Goal: Task Accomplishment & Management: Manage account settings

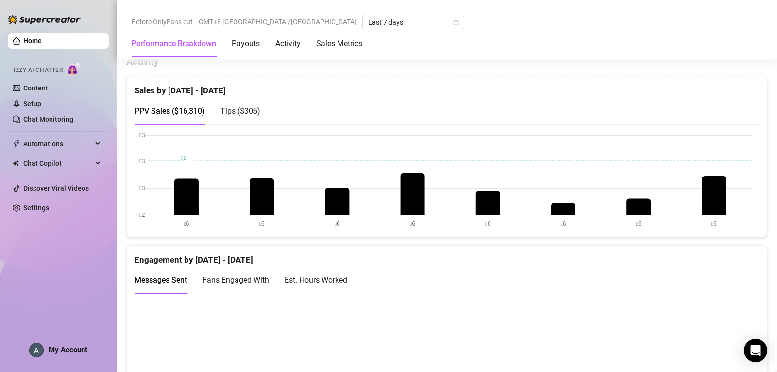
scroll to position [486, 0]
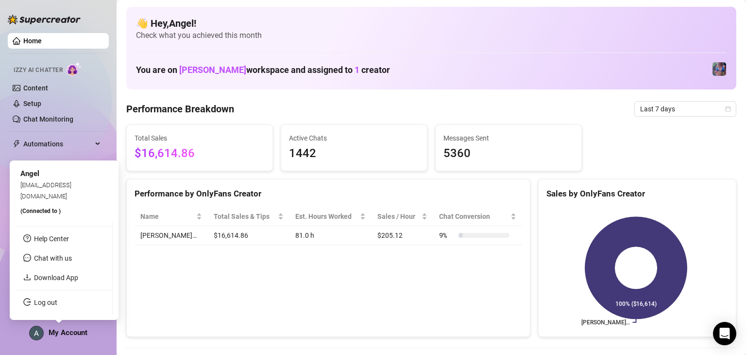
click at [57, 302] on link "Log out" at bounding box center [45, 302] width 23 height 8
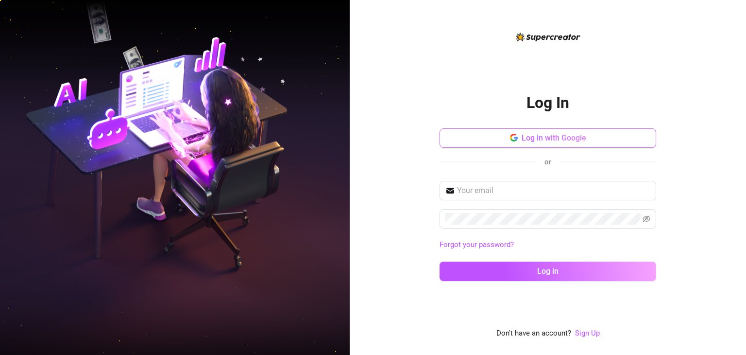
click at [558, 139] on span "Log in with Google" at bounding box center [554, 137] width 65 height 9
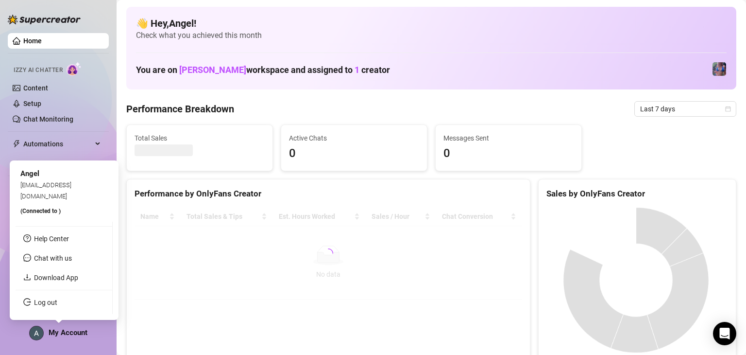
click at [60, 309] on ul "Help Center Chat with us Download App Log out" at bounding box center [64, 268] width 97 height 92
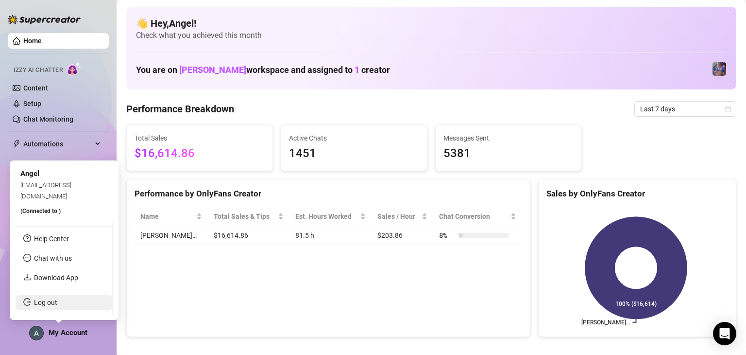
click at [52, 304] on link "Log out" at bounding box center [45, 302] width 23 height 8
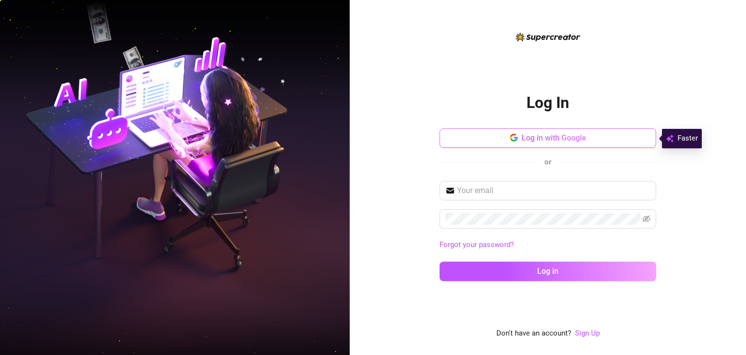
click at [515, 145] on button "Log in with Google" at bounding box center [548, 137] width 217 height 19
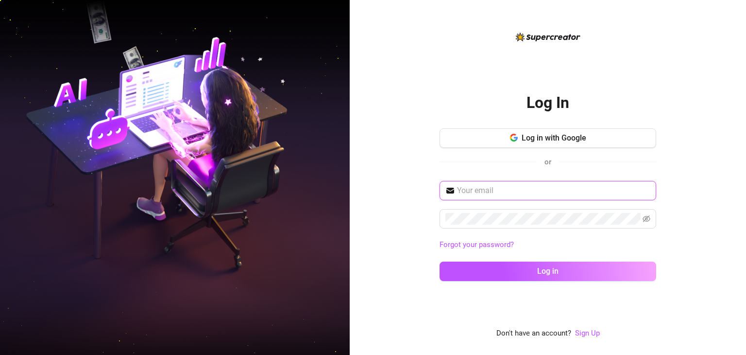
click at [508, 185] on input "text" at bounding box center [553, 191] width 193 height 12
type input "mattrix.vallejo@gmail.com"
click at [440, 261] on button "Log in" at bounding box center [548, 270] width 217 height 19
